Goal: Task Accomplishment & Management: Manage account settings

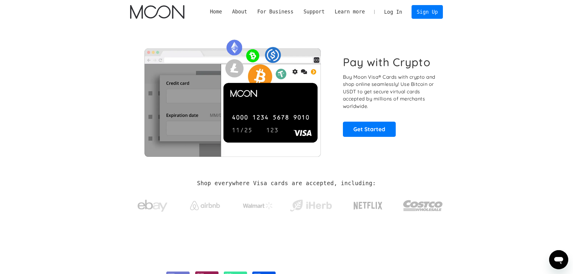
click at [389, 13] on link "Log In" at bounding box center [393, 11] width 28 height 13
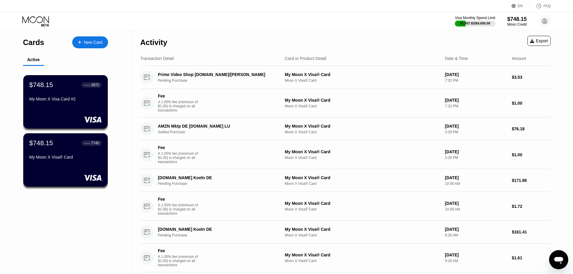
click at [67, 162] on div "My Moon X Visa® Card" at bounding box center [65, 158] width 72 height 7
click at [59, 101] on div "My Moon X Visa Card #2" at bounding box center [65, 99] width 73 height 5
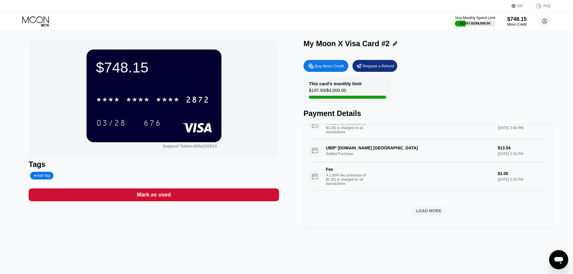
scroll to position [92, 0]
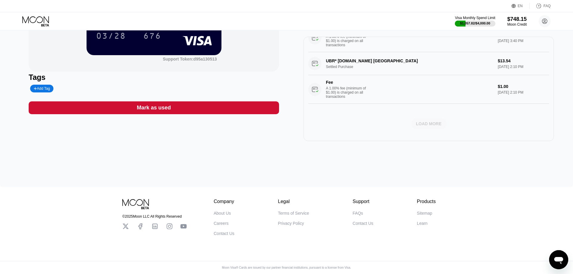
click at [427, 121] on div "LOAD MORE" at bounding box center [429, 123] width 26 height 5
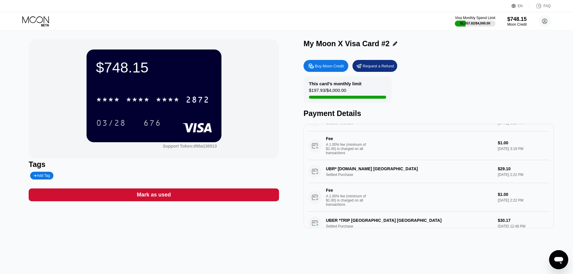
scroll to position [0, 0]
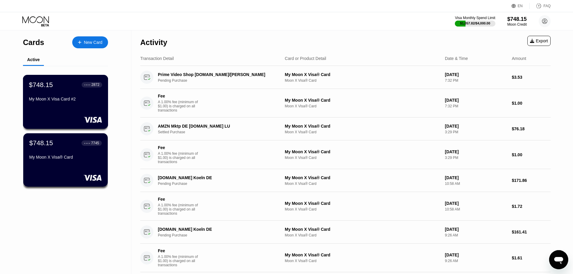
click at [54, 100] on div "My Moon X Visa Card #2" at bounding box center [65, 99] width 73 height 5
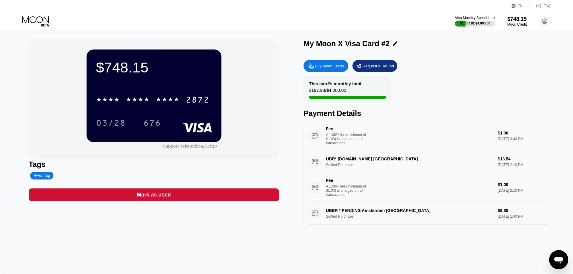
scroll to position [760, 0]
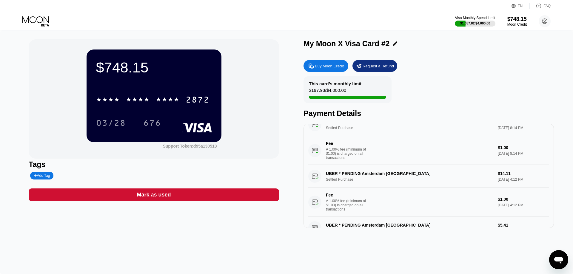
click at [34, 23] on icon at bounding box center [36, 21] width 28 height 10
